Goal: Task Accomplishment & Management: Use online tool/utility

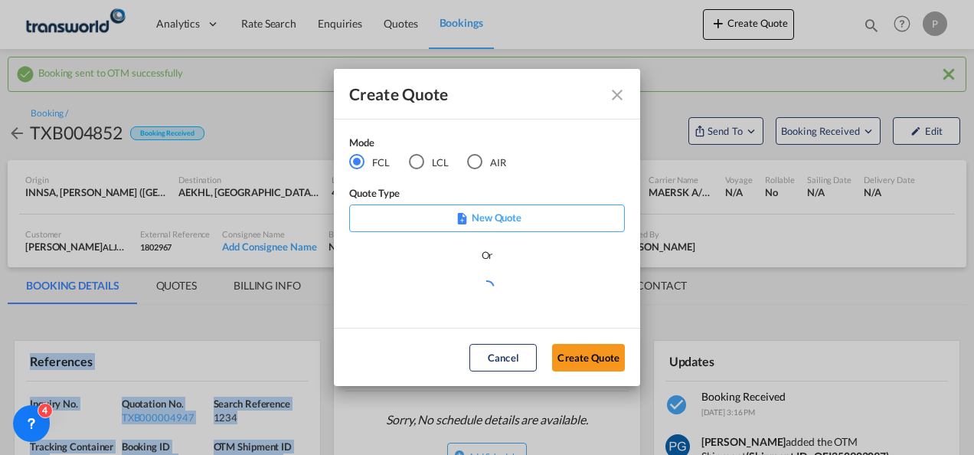
scroll to position [143, 0]
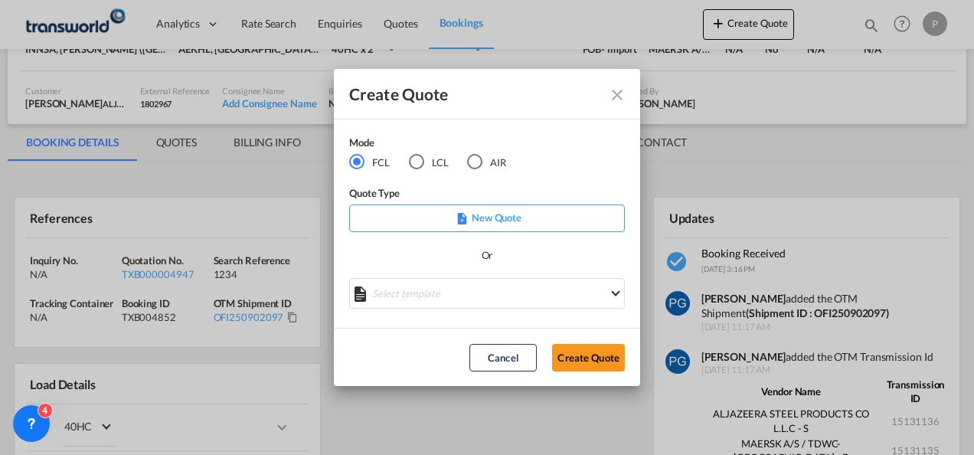
click at [475, 165] on div "AIR" at bounding box center [474, 161] width 15 height 15
click at [595, 363] on button "Create Quote" at bounding box center [588, 358] width 73 height 28
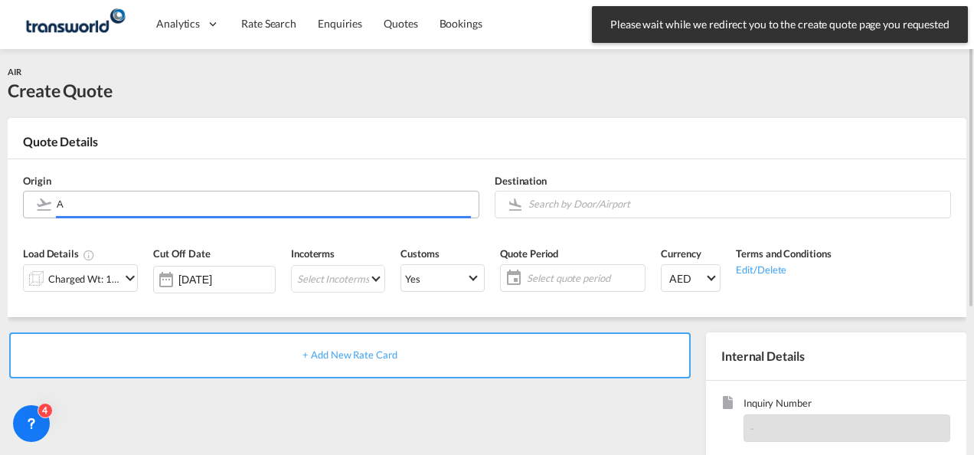
click at [202, 204] on input "A" at bounding box center [264, 204] width 414 height 27
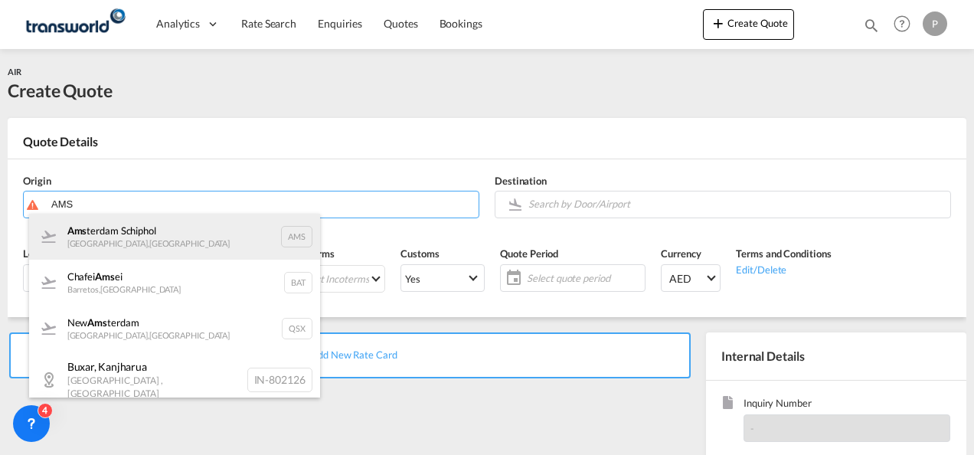
click at [186, 244] on div "Ams terdam Schiphol [GEOGRAPHIC_DATA] , [GEOGRAPHIC_DATA] AMS" at bounding box center [174, 237] width 291 height 46
type input "Amsterdam Schiphol, [GEOGRAPHIC_DATA], AMS"
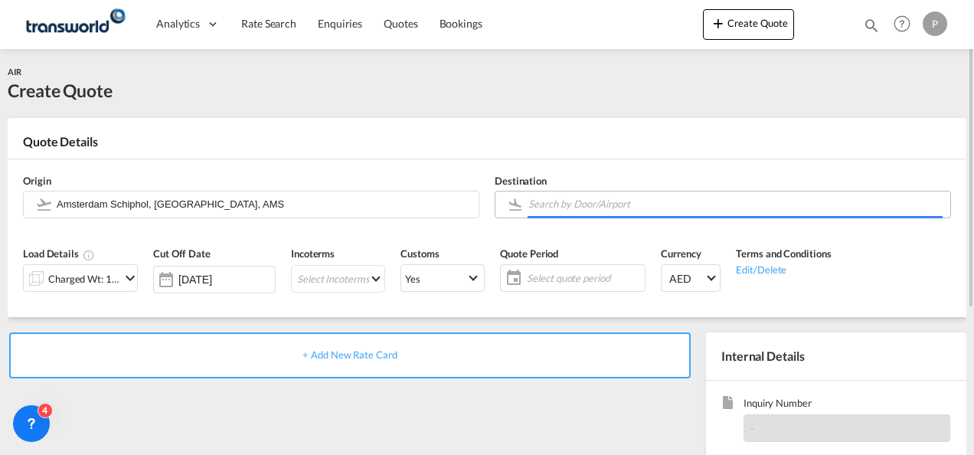
click at [561, 204] on input "Search by Door/Airport" at bounding box center [735, 204] width 414 height 27
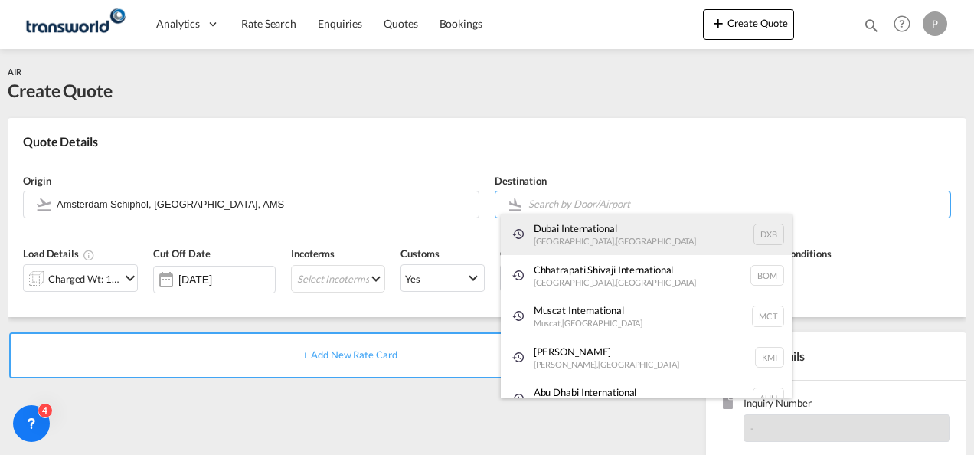
click at [560, 247] on div "Dubai International [GEOGRAPHIC_DATA] , [GEOGRAPHIC_DATA] DXB" at bounding box center [646, 234] width 291 height 41
type input "Dubai International, [GEOGRAPHIC_DATA], DXB"
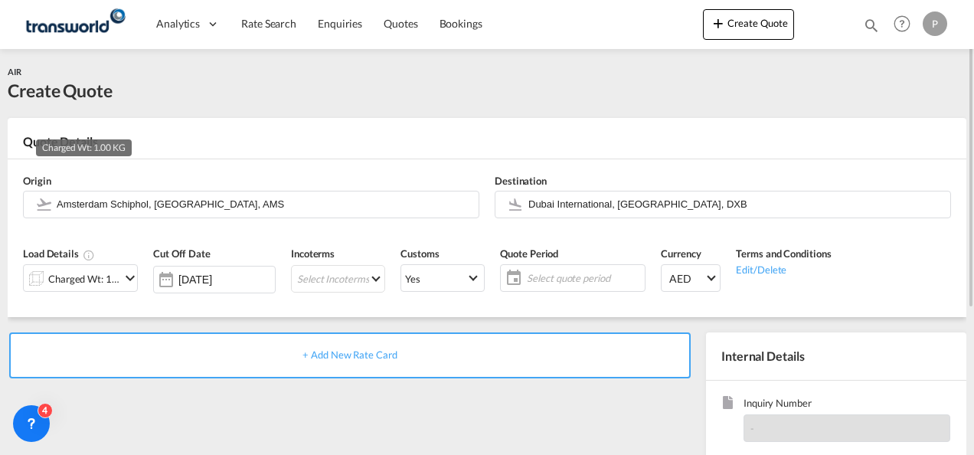
click at [93, 279] on div "Charged Wt: 1.00 KG" at bounding box center [84, 278] width 72 height 21
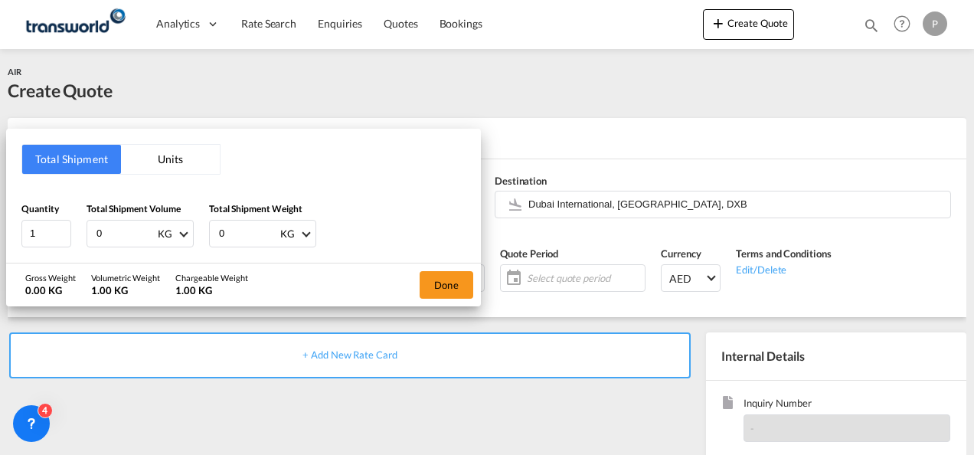
click at [103, 237] on input "0" at bounding box center [125, 234] width 61 height 26
type input "2580"
click at [237, 238] on input "0" at bounding box center [247, 234] width 61 height 26
type input "2399"
click at [440, 283] on button "Done" at bounding box center [447, 285] width 54 height 28
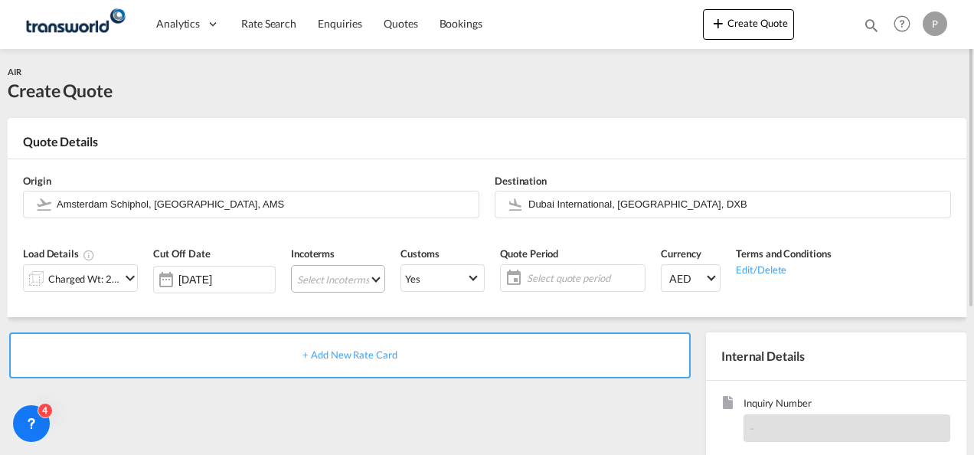
click at [351, 283] on md-select "Select Incoterms DPU - import Delivery at Place Unloaded FAS - export Free Alon…" at bounding box center [338, 279] width 94 height 28
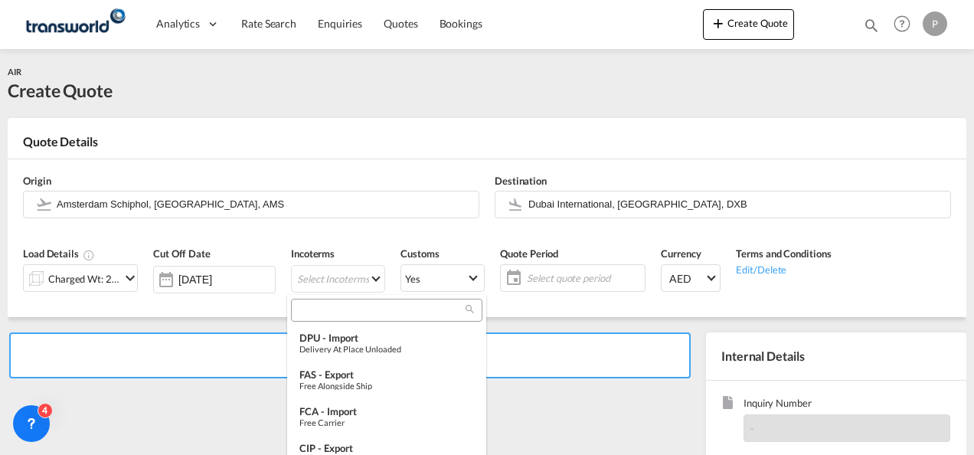
click at [312, 315] on input "search" at bounding box center [381, 310] width 170 height 14
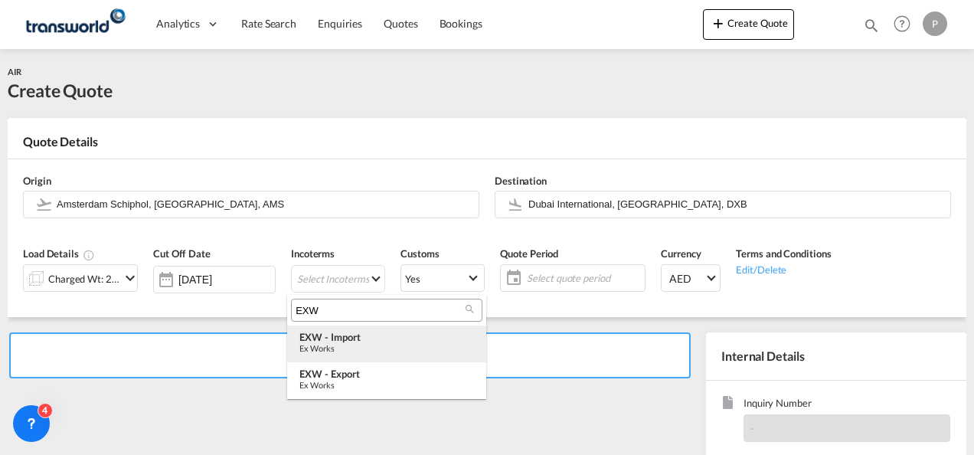
type input "EXW"
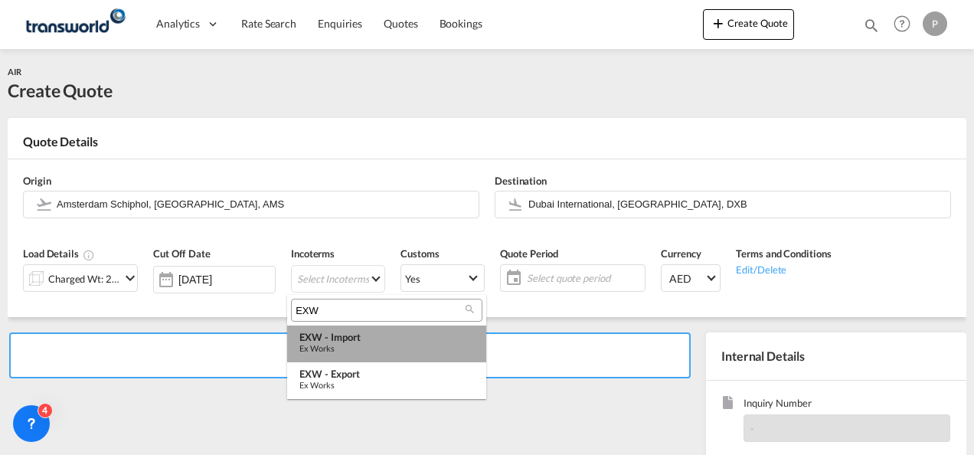
click at [351, 348] on div "Ex Works" at bounding box center [386, 348] width 175 height 10
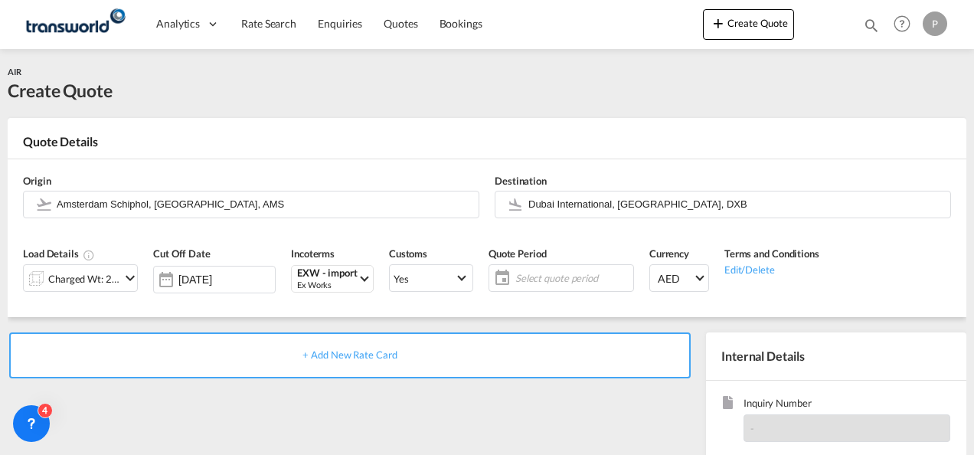
type md-option "[object Object]"
click at [524, 279] on span "Select quote period" at bounding box center [572, 278] width 114 height 14
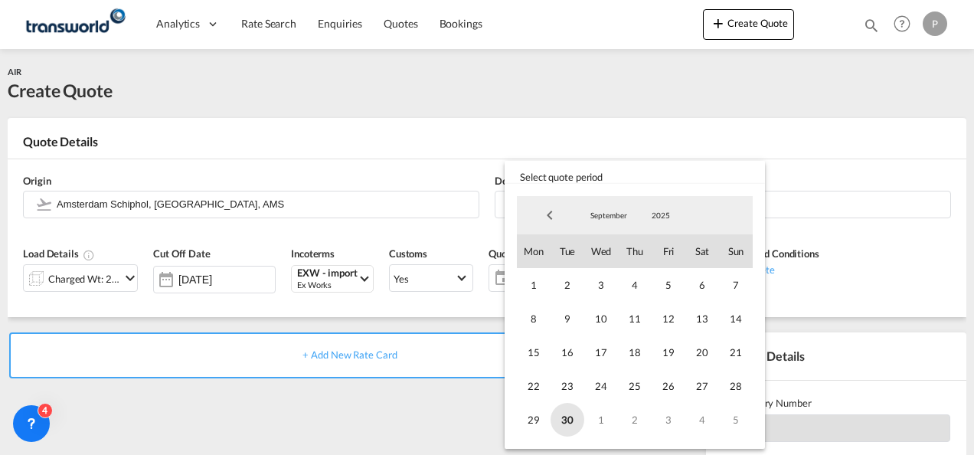
click at [567, 412] on span "30" at bounding box center [568, 420] width 34 height 34
click at [606, 225] on md-select-value "September" at bounding box center [609, 215] width 52 height 23
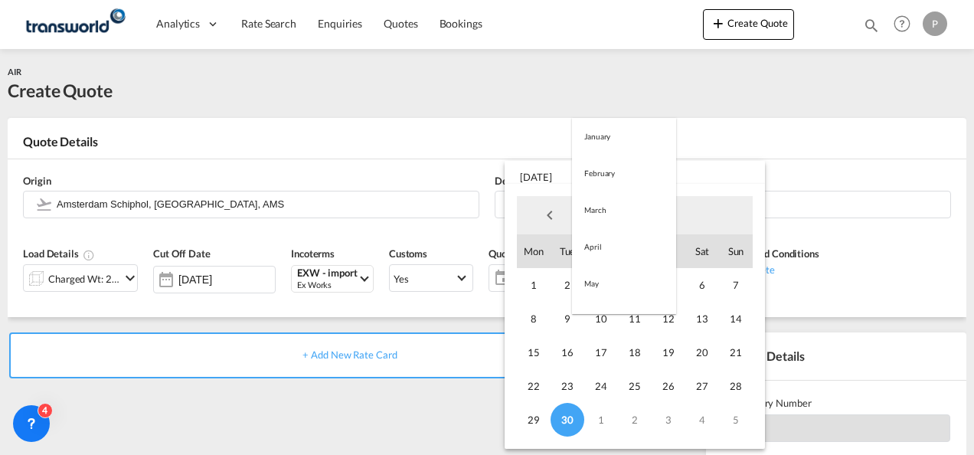
scroll to position [214, 0]
click at [605, 254] on md-option "October" at bounding box center [624, 252] width 104 height 37
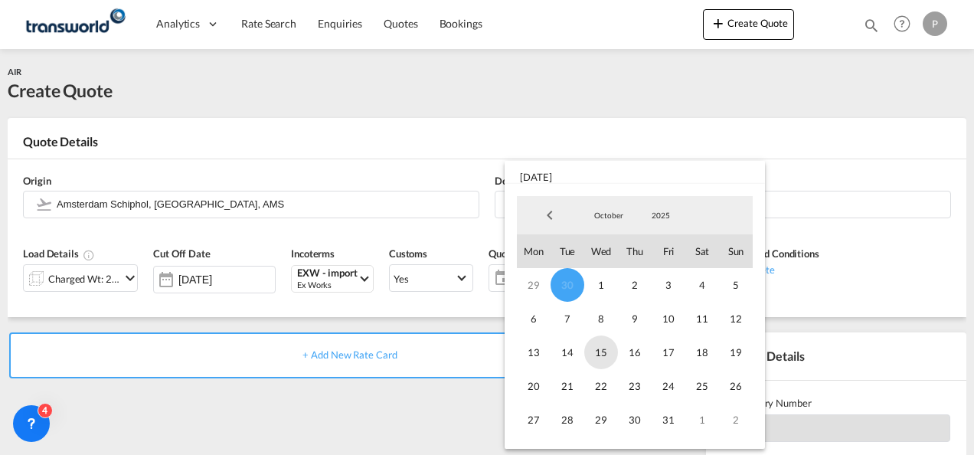
click at [603, 340] on span "15" at bounding box center [601, 352] width 34 height 34
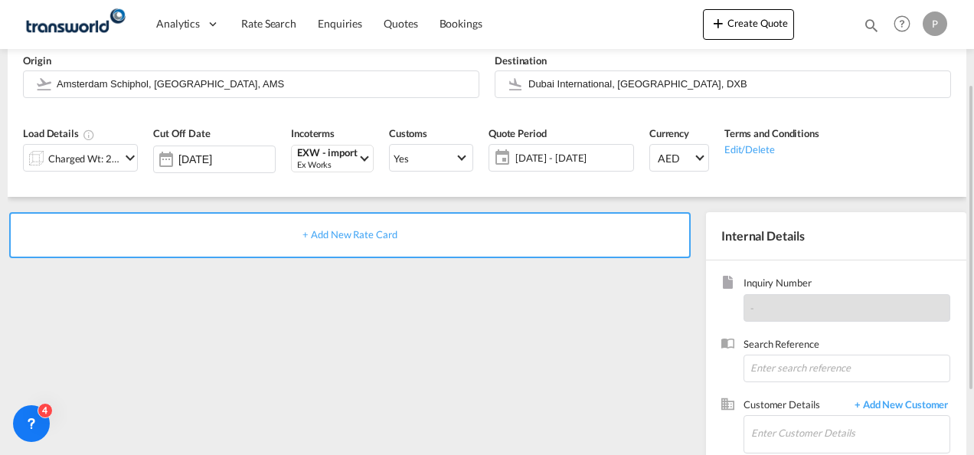
scroll to position [123, 0]
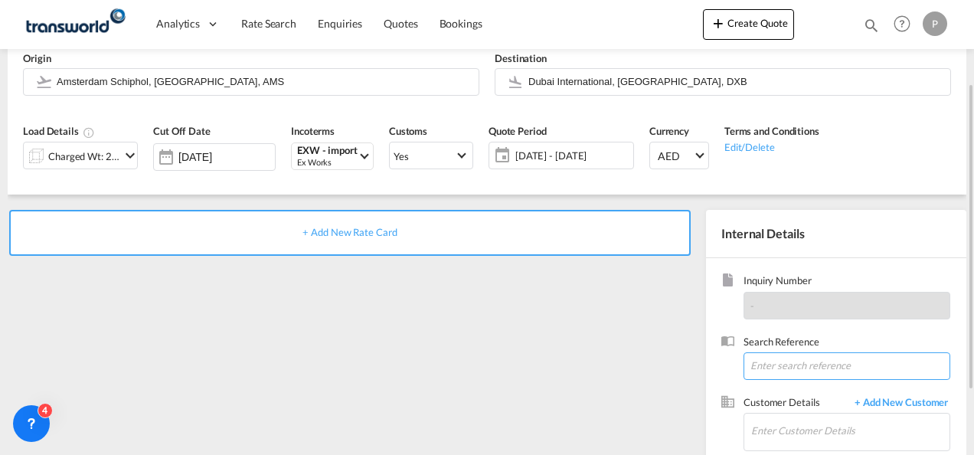
click at [781, 365] on input at bounding box center [847, 366] width 207 height 28
type input "TWG983"
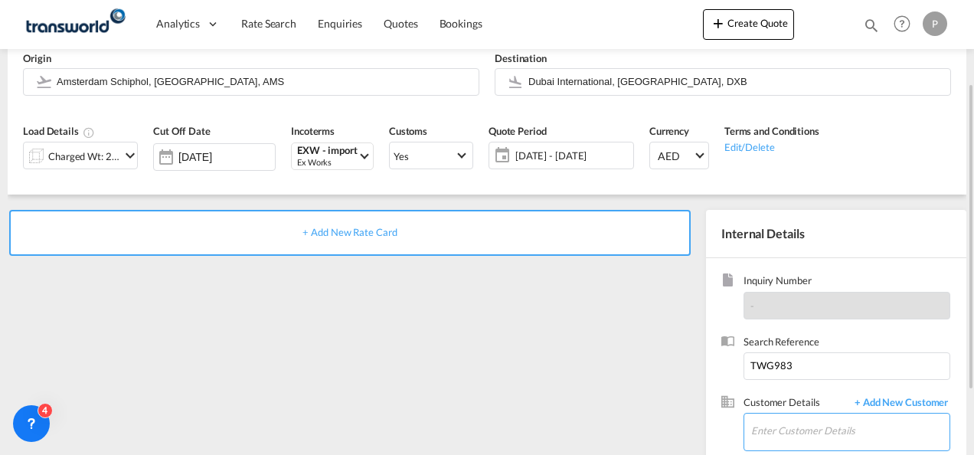
click at [780, 432] on input "Enter Customer Details" at bounding box center [850, 430] width 198 height 34
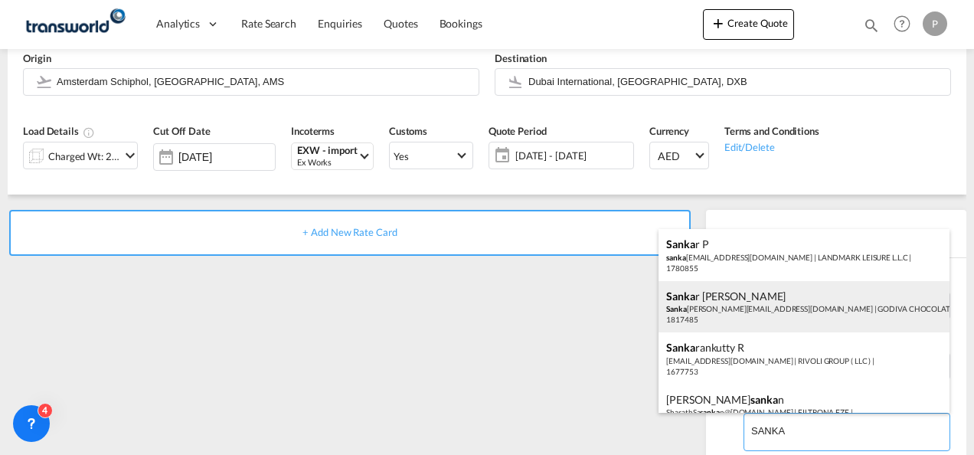
click at [758, 312] on div "[PERSON_NAME] Sanka [PERSON_NAME][EMAIL_ADDRESS][DOMAIN_NAME] | GODIVA CHOCOLAT…" at bounding box center [804, 307] width 291 height 52
type input "GODIVA CHOCOLATIER LLC, [PERSON_NAME], [PERSON_NAME][EMAIL_ADDRESS][DOMAIN_NAME]"
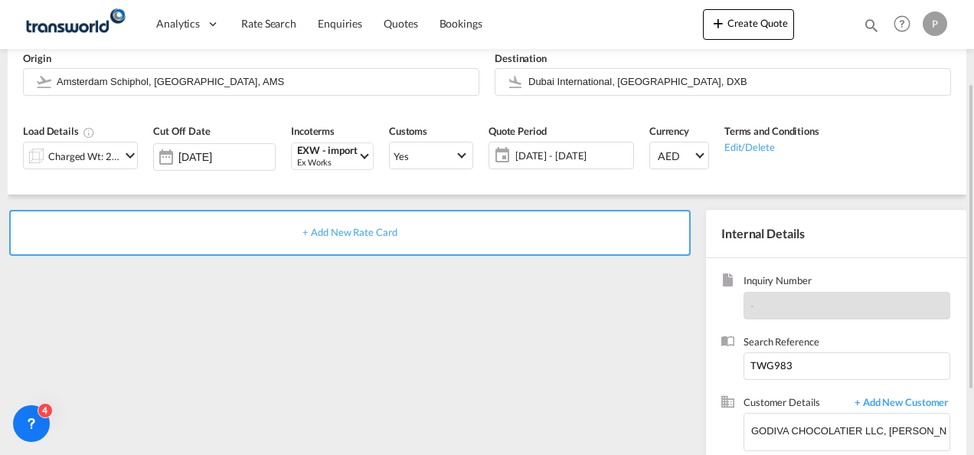
click at [394, 228] on span "+ Add New Rate Card" at bounding box center [349, 232] width 94 height 12
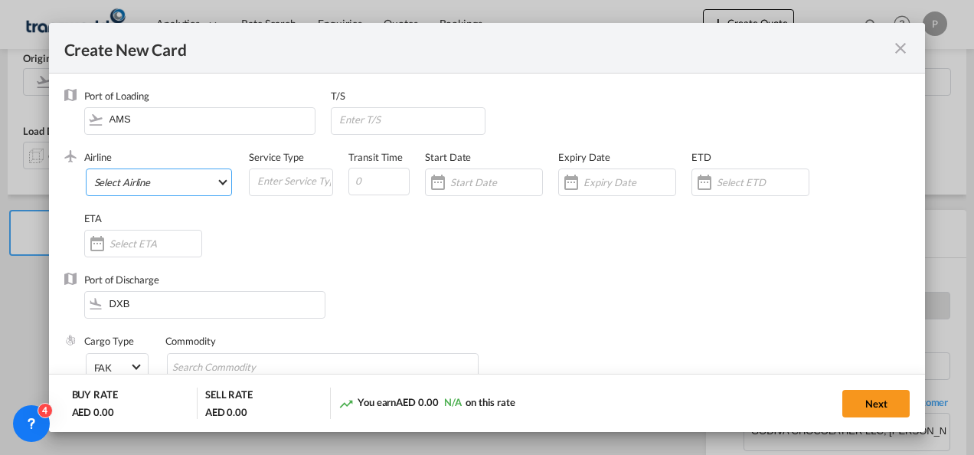
click at [129, 179] on md-select "Select Airline AIR EXPRESS S.A. (1166- / -) CMA CGM Air Cargo (1140-2C / -) DDW…" at bounding box center [159, 182] width 147 height 28
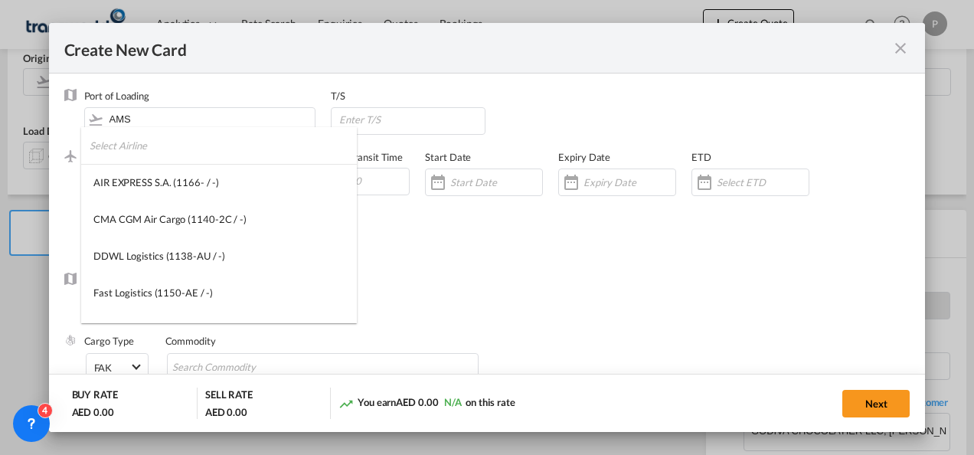
click at [172, 149] on input "search" at bounding box center [223, 145] width 267 height 37
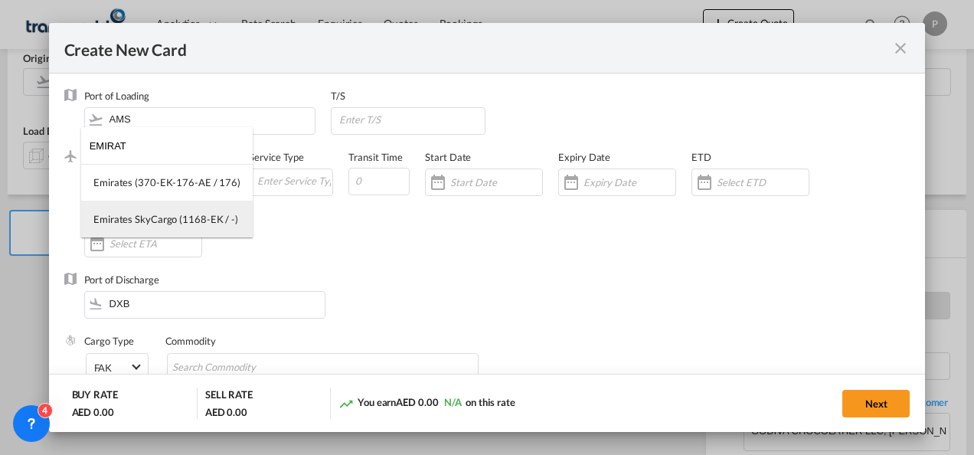
type input "EMIRAT"
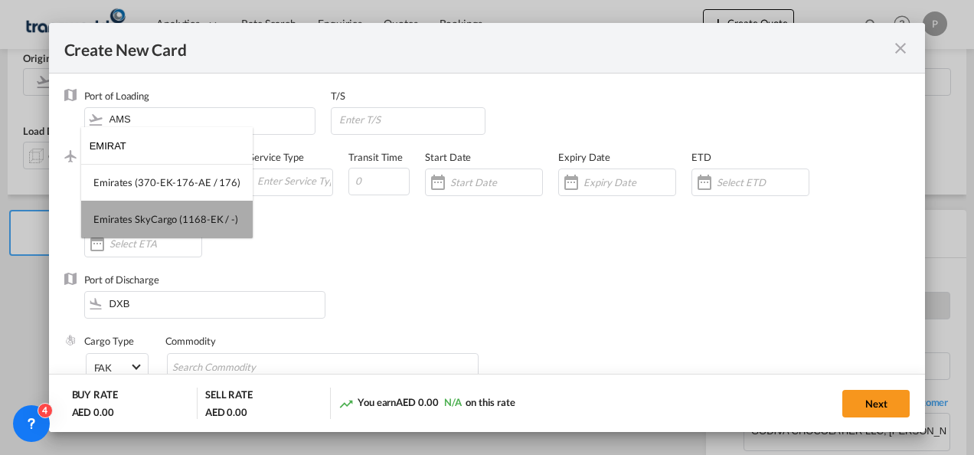
click at [170, 225] on div "Emirates SkyCargo (1168-EK / -)" at bounding box center [165, 219] width 145 height 14
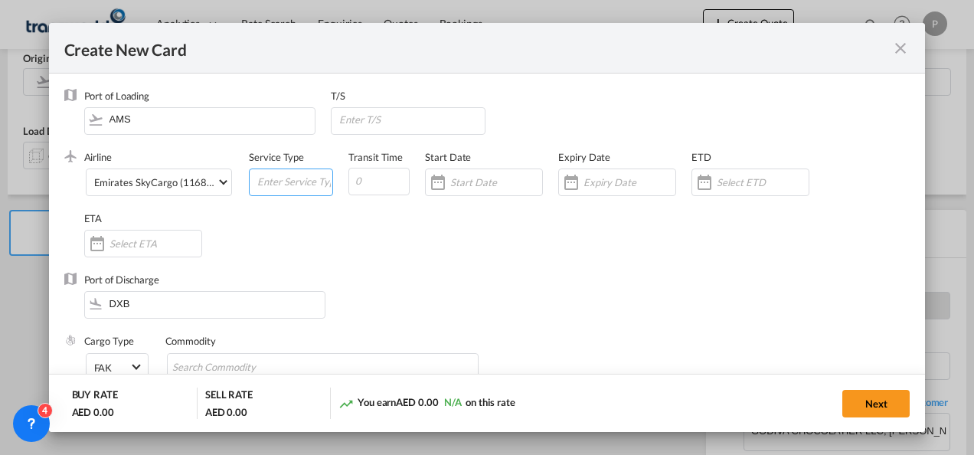
click at [271, 182] on input "Create New Card ..." at bounding box center [294, 180] width 77 height 23
type input "EXW IMPORT"
click at [608, 179] on input "Create New Card ..." at bounding box center [629, 182] width 92 height 12
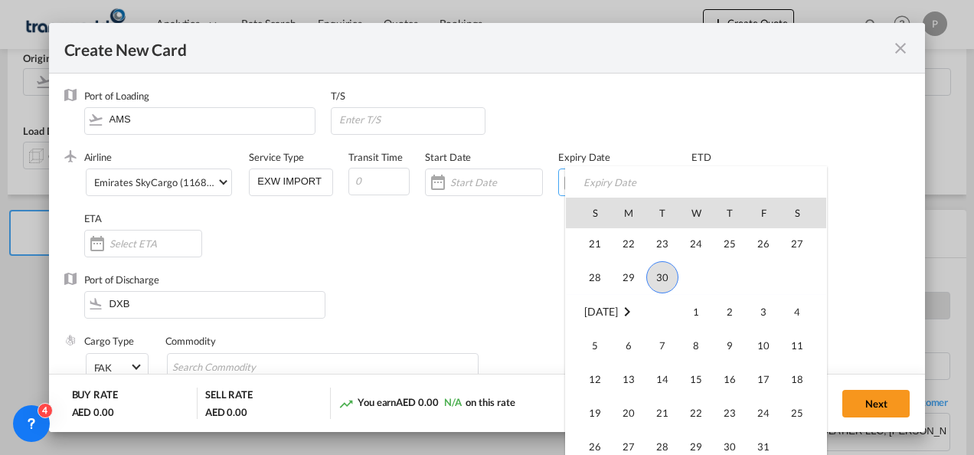
scroll to position [354855, 0]
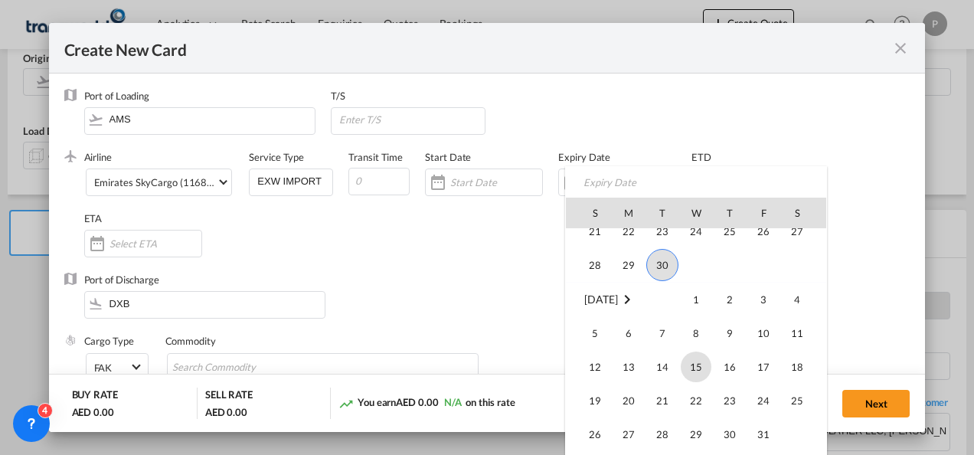
click at [695, 372] on span "15" at bounding box center [696, 366] width 31 height 31
type input "[DATE]"
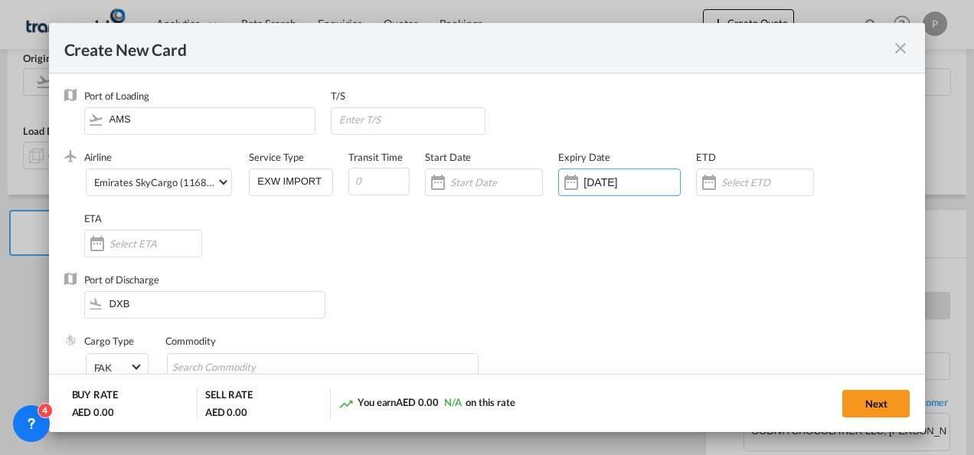
scroll to position [101, 0]
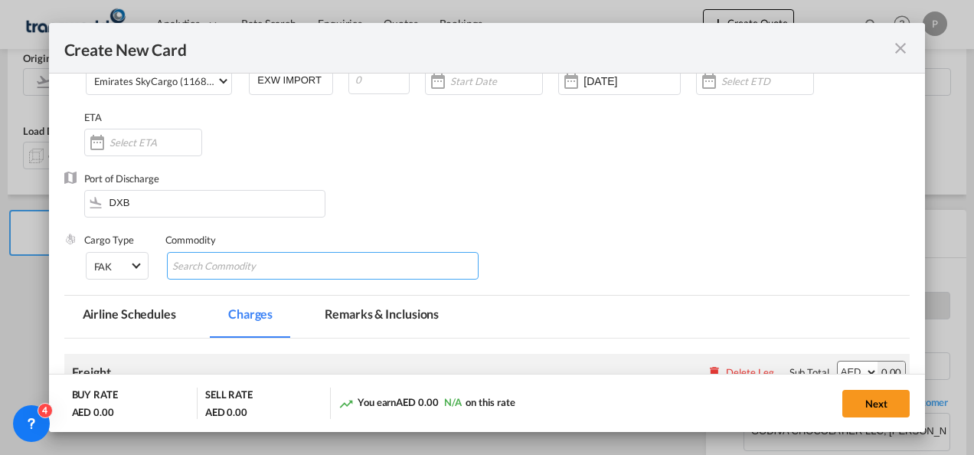
click at [355, 266] on md-chips-wrap "Chips container with autocompletion. Enter the text area, type text to search, …" at bounding box center [323, 266] width 312 height 28
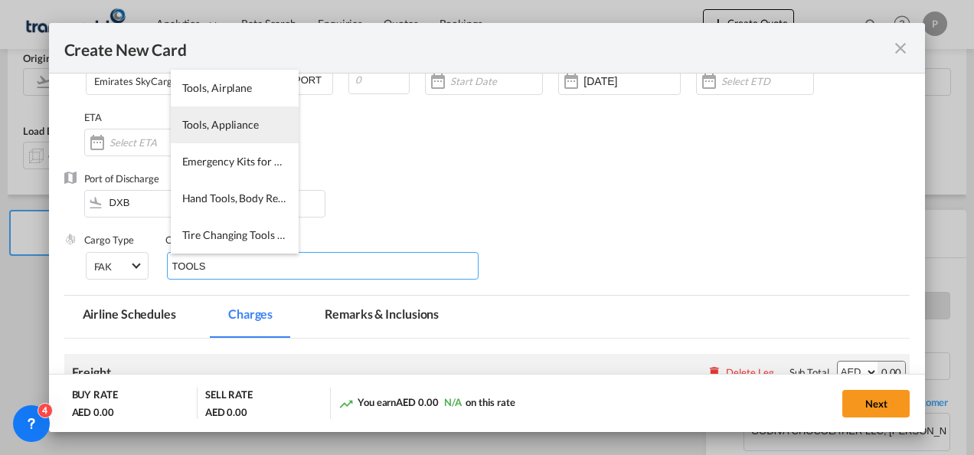
type input "TOOLS"
click at [241, 133] on li "Tools, Appliance" at bounding box center [235, 124] width 128 height 37
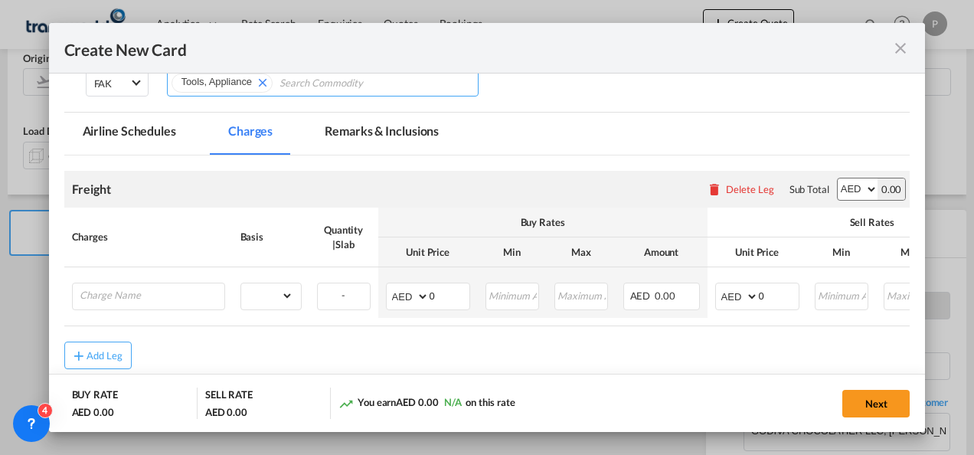
scroll to position [285, 0]
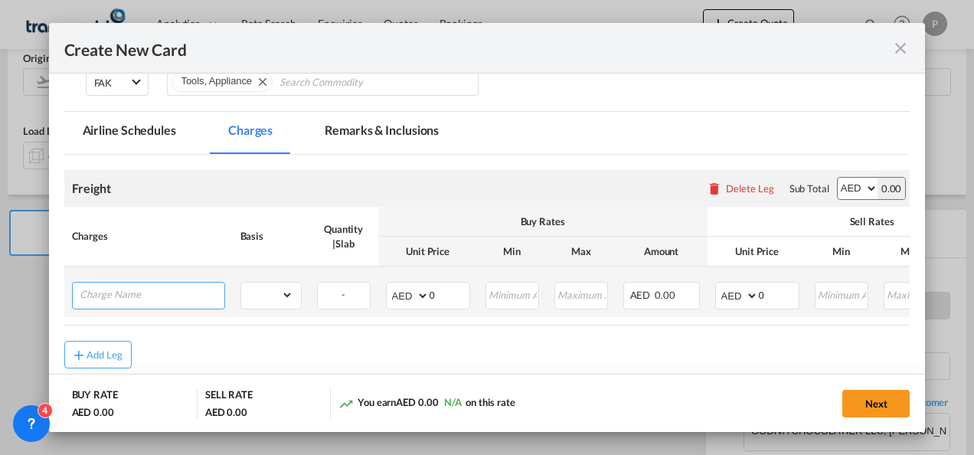
click at [208, 289] on input "Charge Name" at bounding box center [152, 294] width 145 height 23
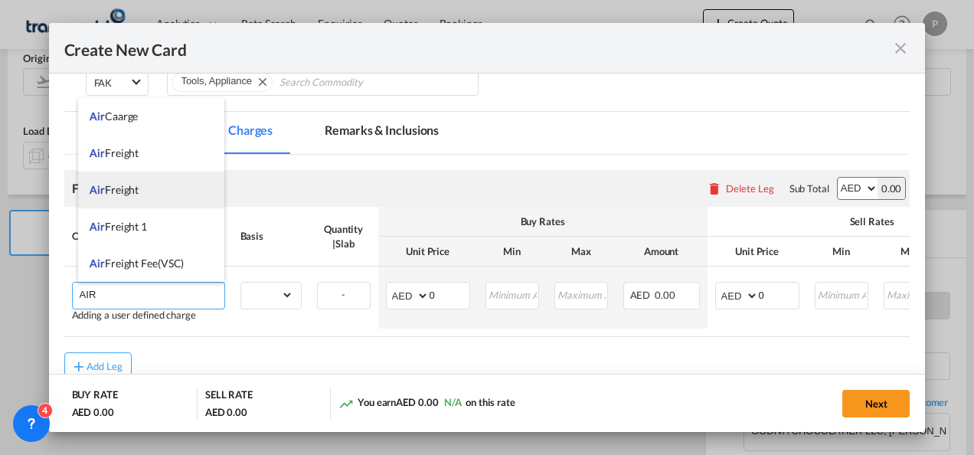
click at [127, 188] on span "Air Freight" at bounding box center [114, 189] width 49 height 13
type input "Air Freight"
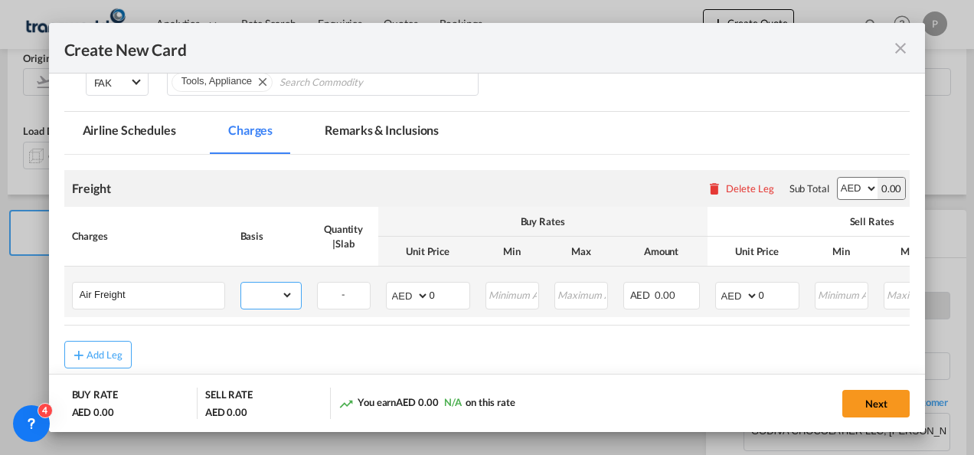
click at [276, 291] on select "gross_weight volumetric_weight per_shipment per_bl per_km % on air freight per_…" at bounding box center [267, 295] width 52 height 25
select select "per_shipment"
click at [241, 283] on select "gross_weight volumetric_weight per_shipment per_bl per_km % on air freight per_…" at bounding box center [267, 295] width 52 height 25
click at [770, 292] on input "0" at bounding box center [779, 294] width 40 height 23
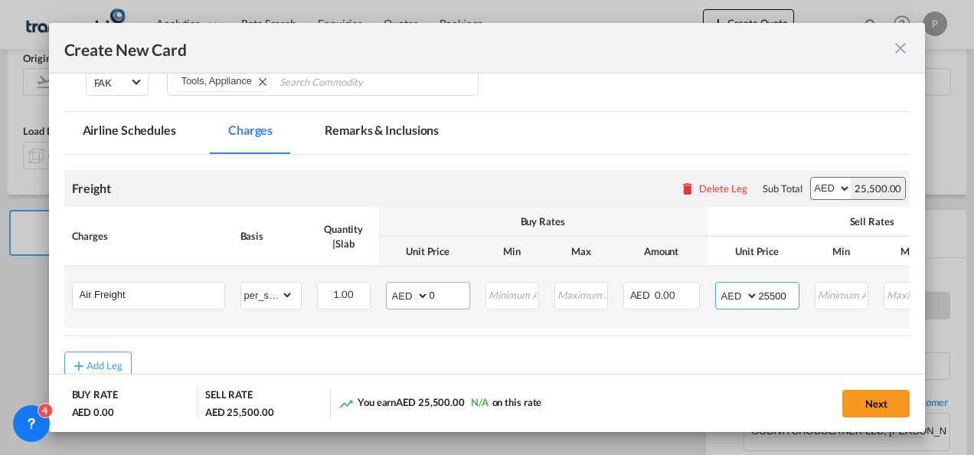
type input "25500"
click at [438, 291] on input "0" at bounding box center [450, 294] width 40 height 23
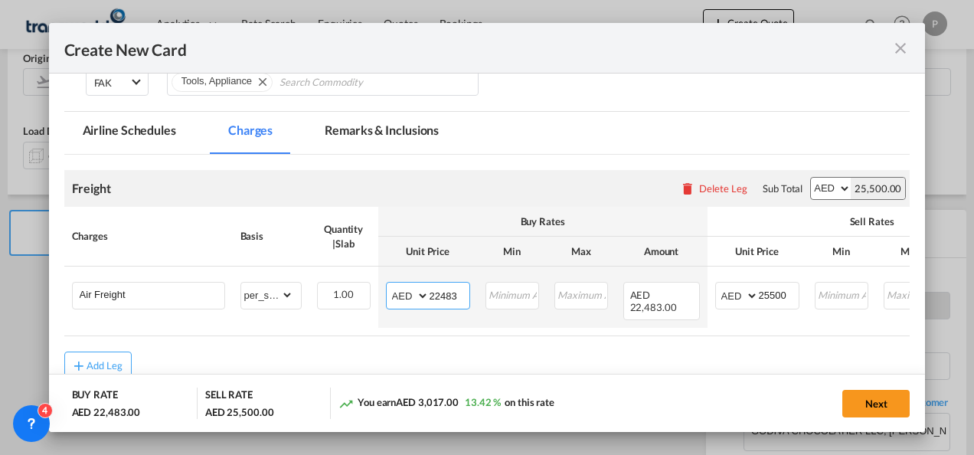
type input "22483"
click at [889, 400] on button "Next" at bounding box center [875, 404] width 67 height 28
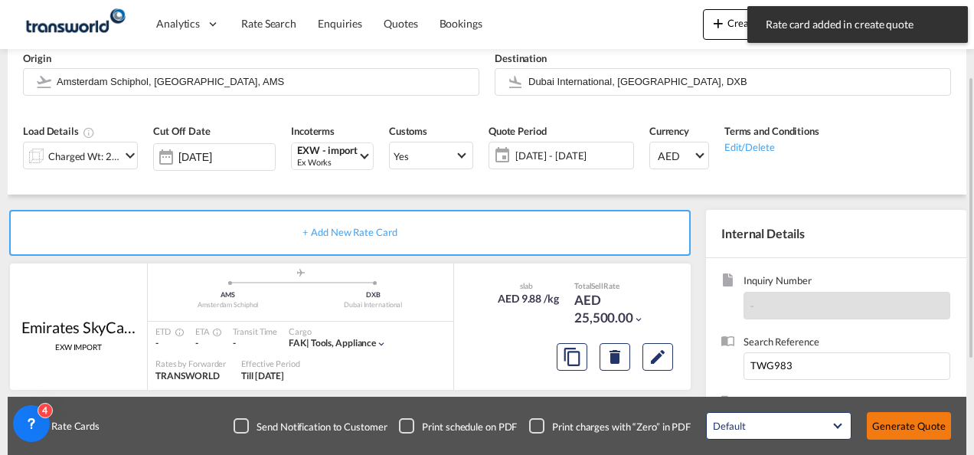
click at [916, 432] on button "Generate Quote" at bounding box center [909, 426] width 84 height 28
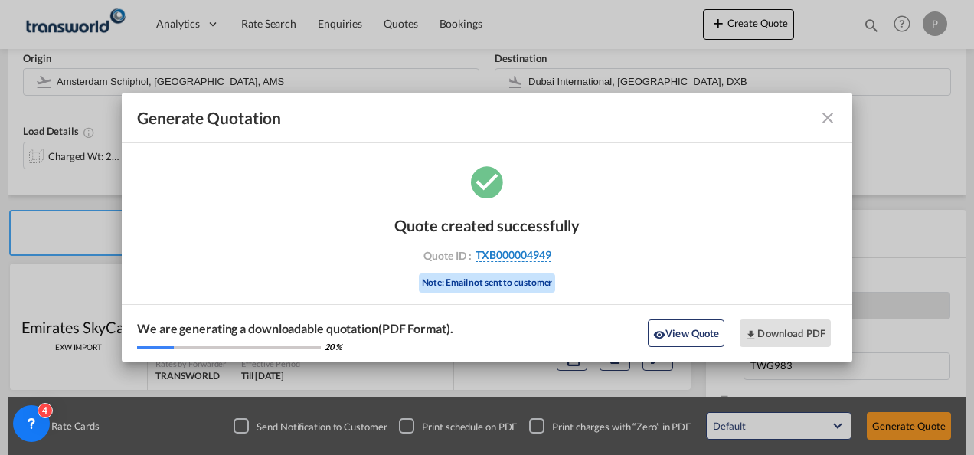
click at [515, 250] on span "TXB000004949" at bounding box center [514, 255] width 76 height 14
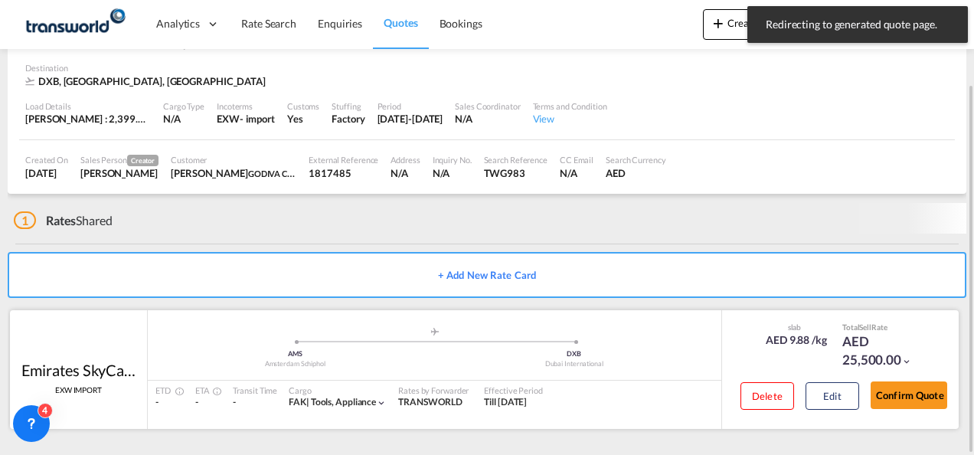
scroll to position [93, 0]
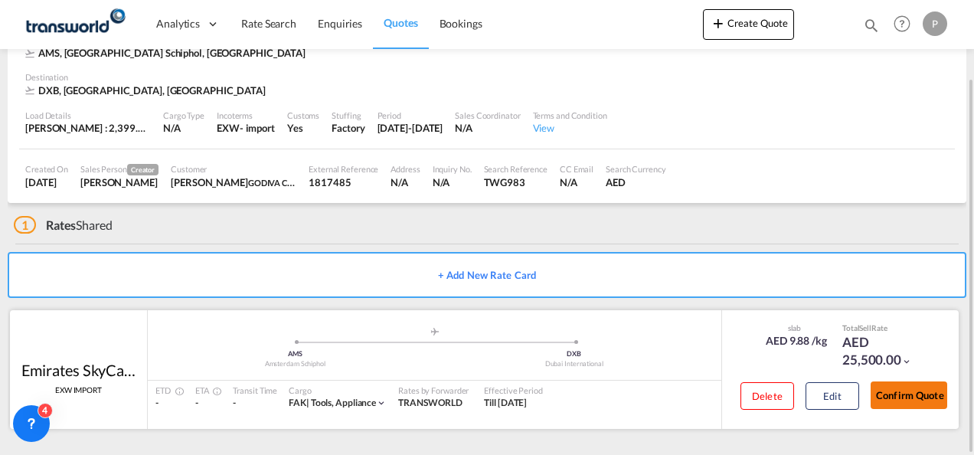
click at [915, 387] on button "Confirm Quote" at bounding box center [909, 395] width 77 height 28
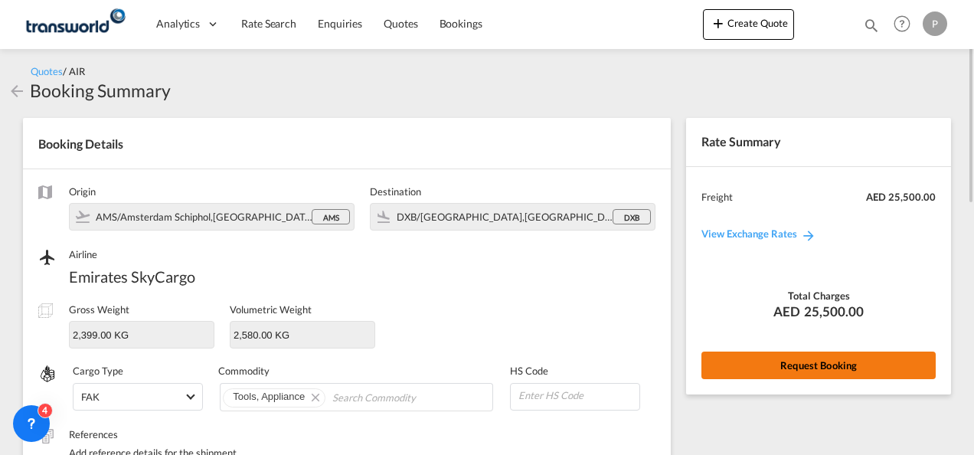
click at [769, 364] on button "Request Booking" at bounding box center [818, 365] width 234 height 28
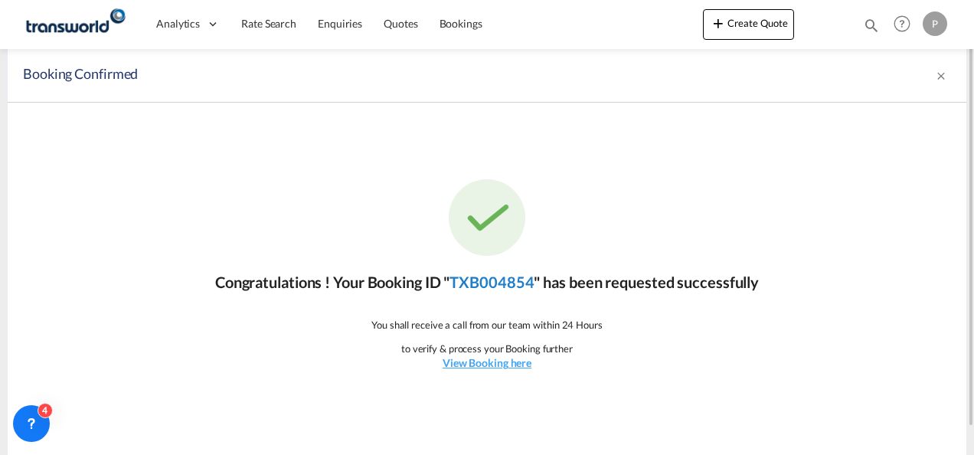
click at [505, 278] on link "TXB004854" at bounding box center [491, 282] width 84 height 18
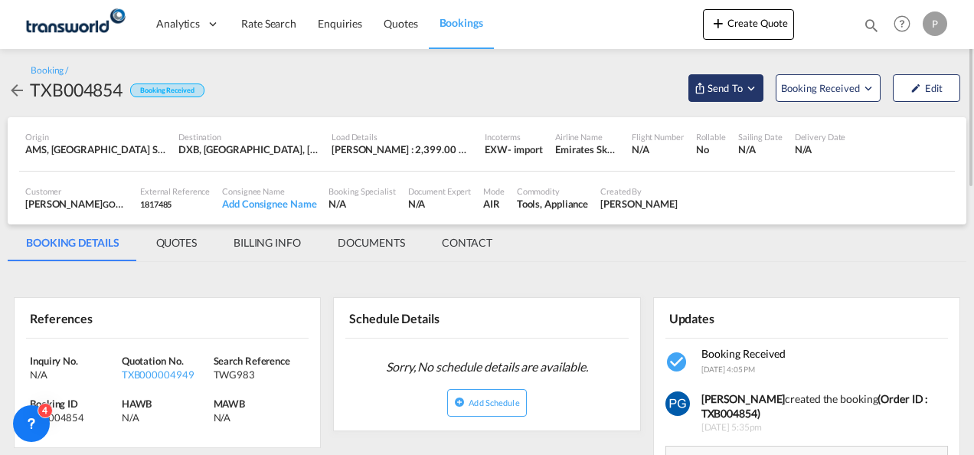
click at [737, 96] on button "Send To" at bounding box center [725, 88] width 75 height 28
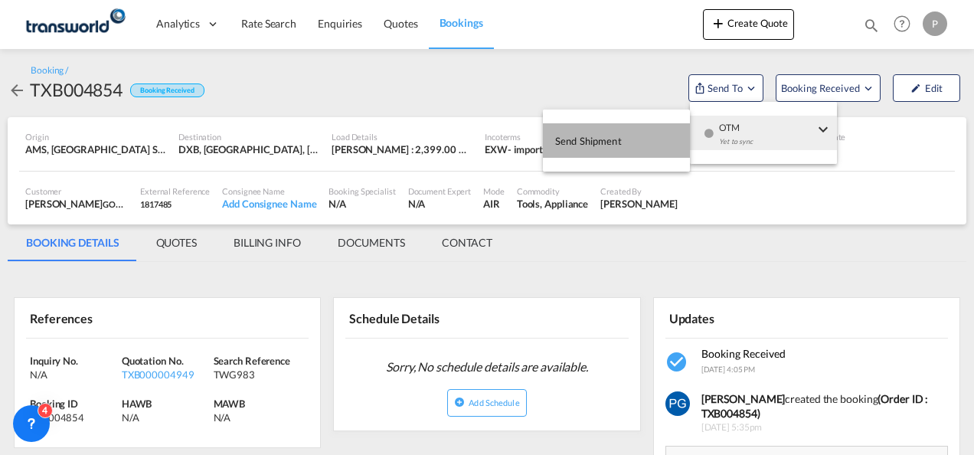
click at [652, 142] on button "Send Shipment" at bounding box center [616, 140] width 147 height 34
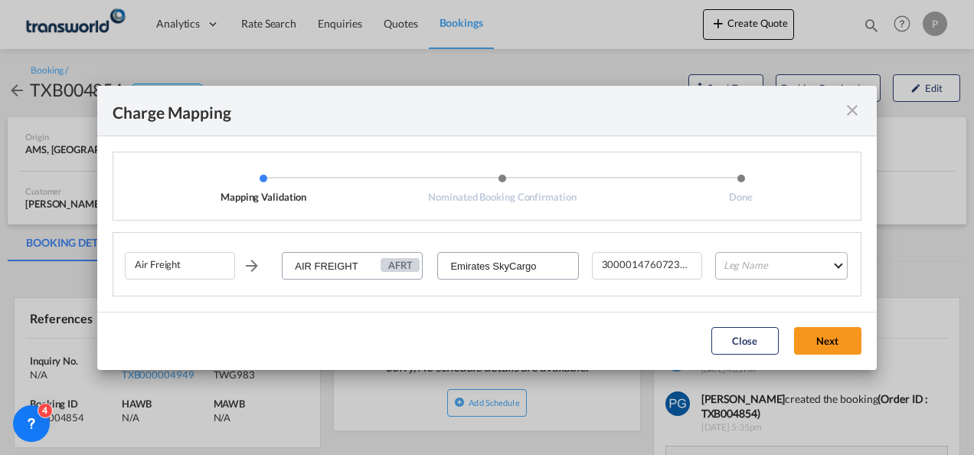
click at [743, 263] on md-select "Leg Name HANDLING ORIGIN HANDLING DESTINATION OTHERS TL PICK UP CUSTOMS ORIGIN …" at bounding box center [781, 266] width 132 height 28
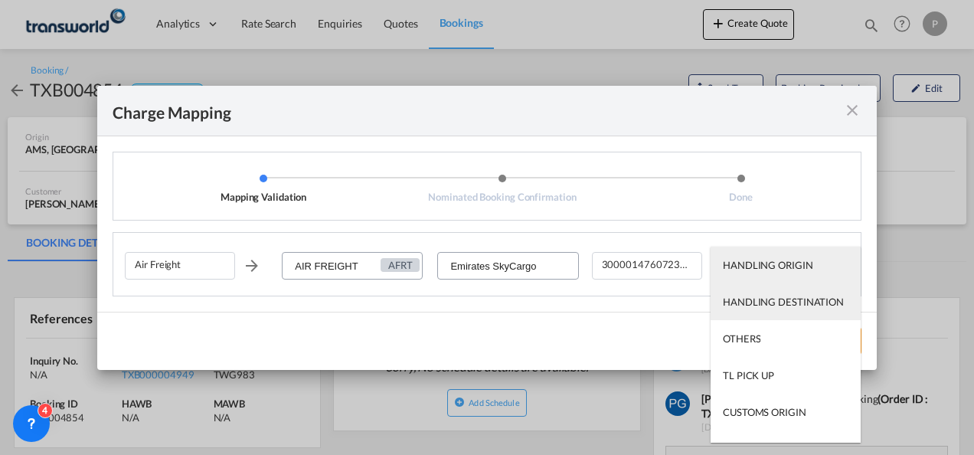
scroll to position [98, 0]
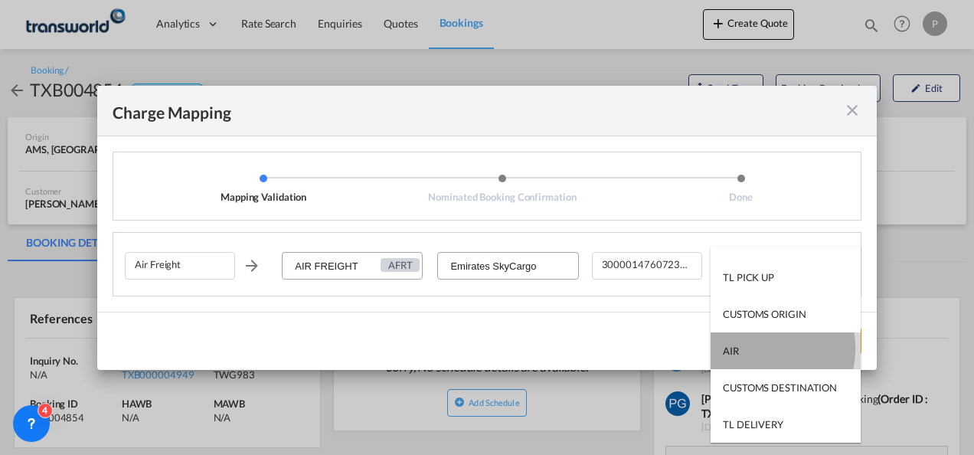
click at [755, 348] on md-option "AIR" at bounding box center [786, 350] width 150 height 37
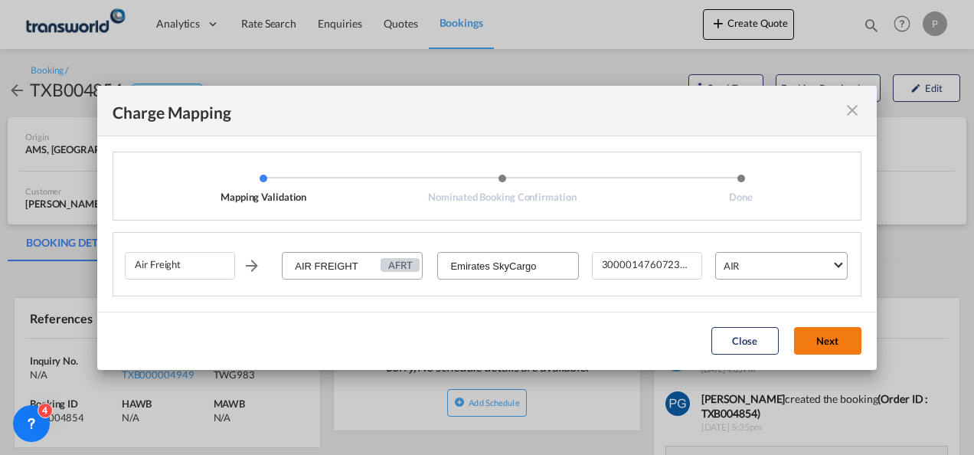
click at [839, 335] on button "Next" at bounding box center [827, 341] width 67 height 28
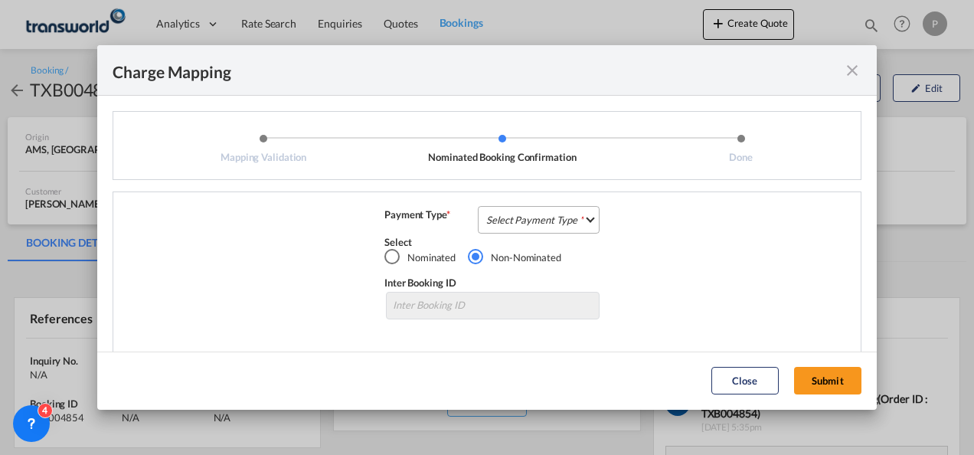
click at [539, 227] on md-select "Select Payment Type COLLECT PREPAID" at bounding box center [539, 220] width 122 height 28
click at [539, 227] on md-option "COLLECT" at bounding box center [537, 219] width 136 height 37
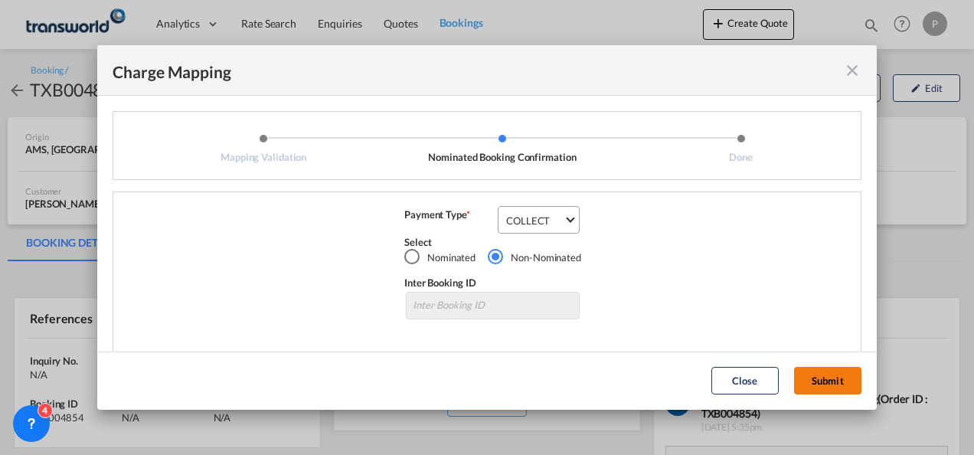
click at [807, 369] on button "Submit" at bounding box center [827, 381] width 67 height 28
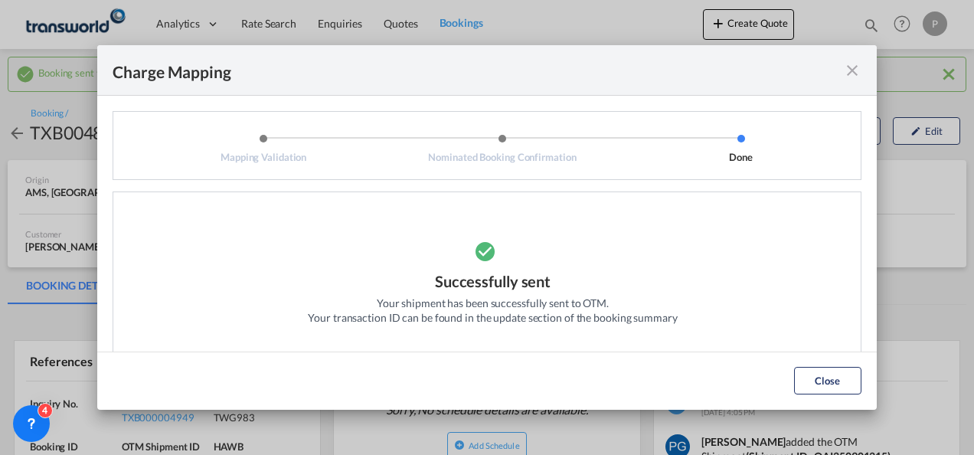
click at [852, 67] on md-icon "icon-close fg-AAA8AD cursor" at bounding box center [852, 70] width 18 height 18
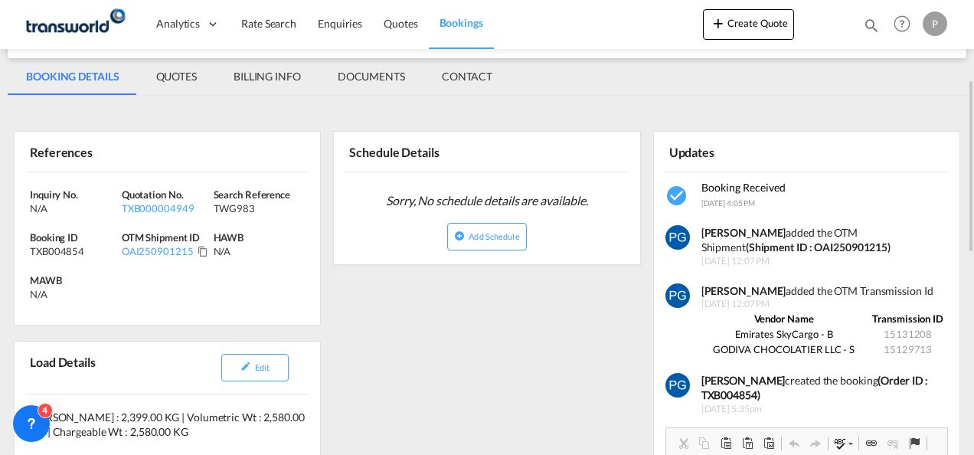
scroll to position [210, 0]
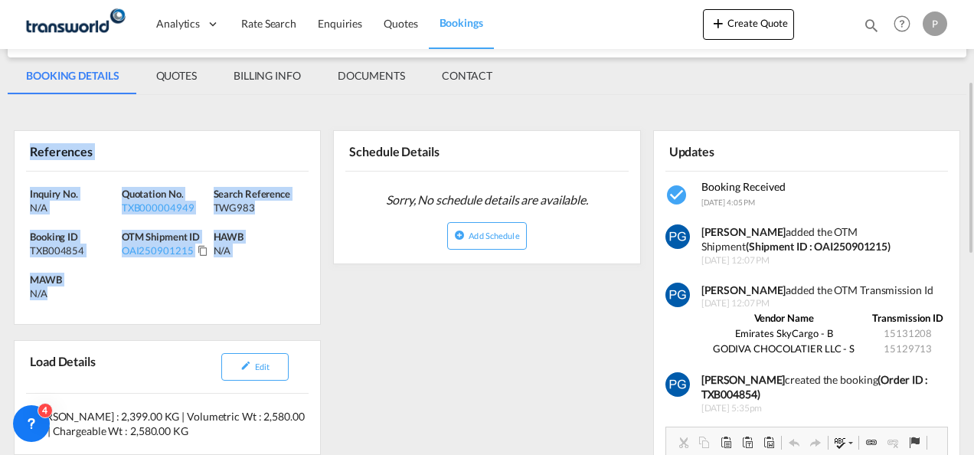
drag, startPoint x: 32, startPoint y: 145, endPoint x: 77, endPoint y: 299, distance: 159.5
click at [77, 299] on div "References Inquiry No. N/A Quotation No. TXB000004949 Search Reference TWG983 B…" at bounding box center [167, 227] width 307 height 194
copy div "References Inquiry No. N/A Quotation No. TXB000004949 Search Reference TWG983 B…"
